Goal: Information Seeking & Learning: Learn about a topic

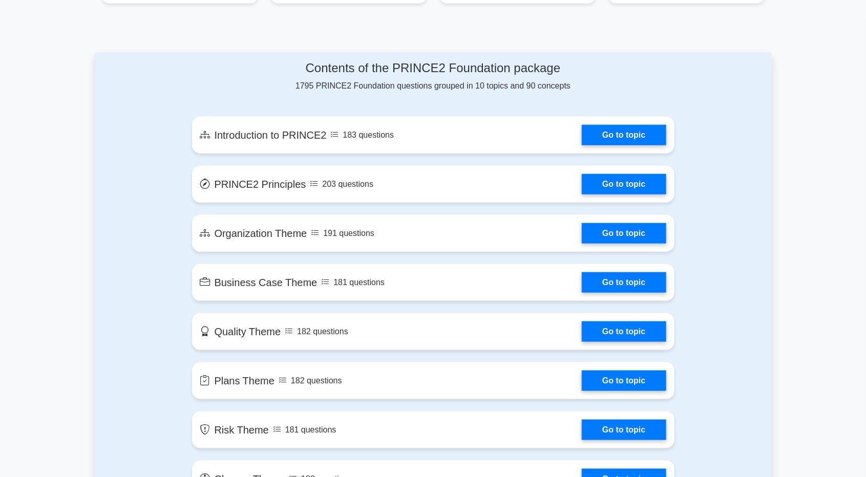
scroll to position [503, 0]
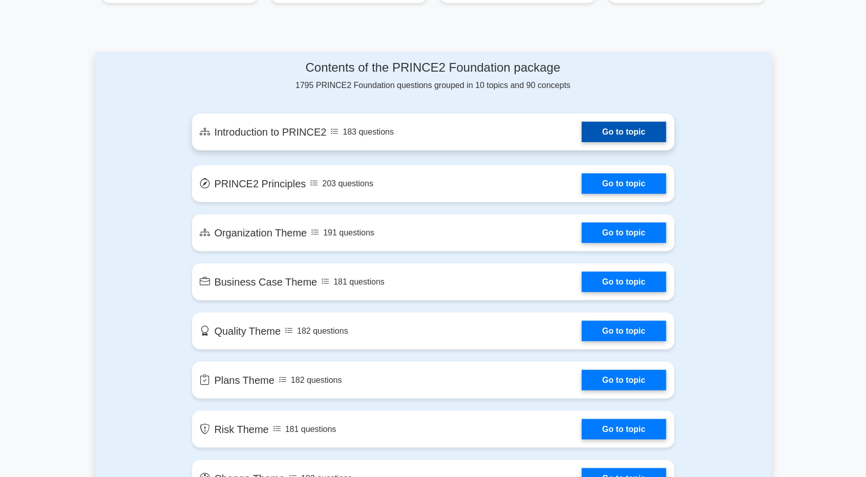
click at [624, 142] on link "Go to topic" at bounding box center [624, 132] width 84 height 20
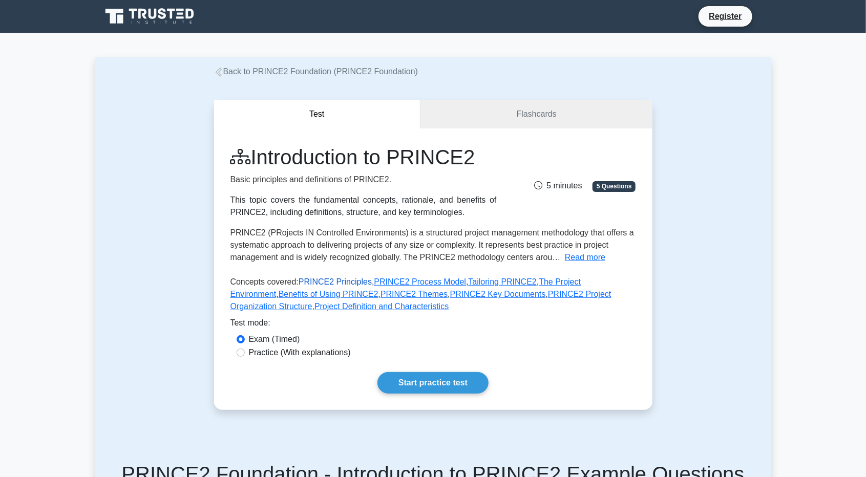
click at [359, 286] on link "PRINCE2 Principles" at bounding box center [335, 282] width 73 height 9
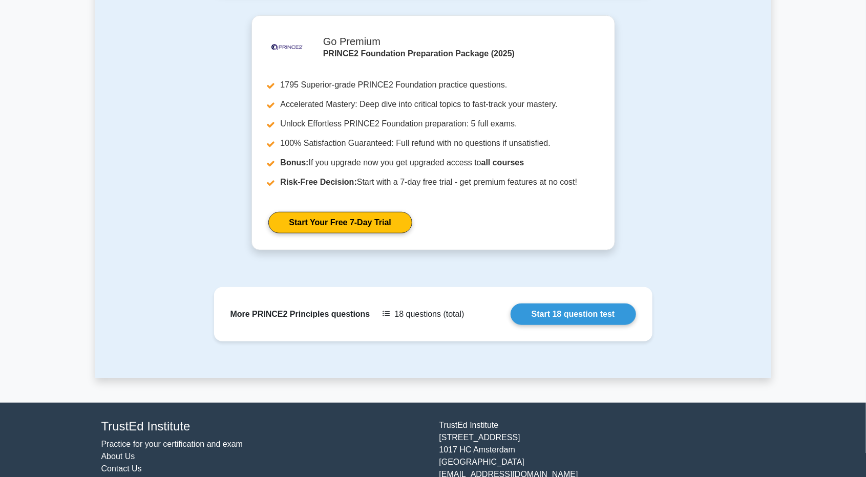
scroll to position [326, 0]
